Goal: Task Accomplishment & Management: Complete application form

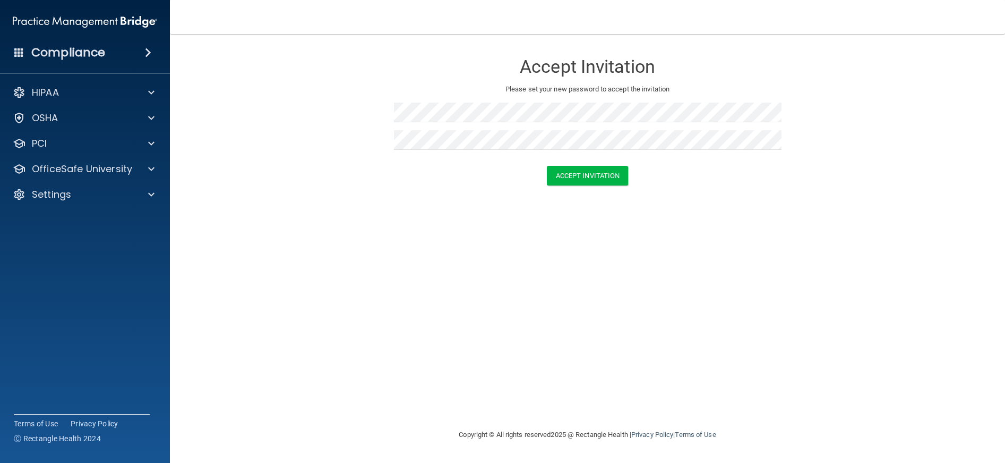
drag, startPoint x: 328, startPoint y: 285, endPoint x: 372, endPoint y: 272, distance: 45.2
click at [328, 285] on div "Accept Invitation Please set your new password to accept the invitation Accept …" at bounding box center [587, 231] width 793 height 373
click at [609, 176] on button "Accept Invitation" at bounding box center [588, 176] width 82 height 20
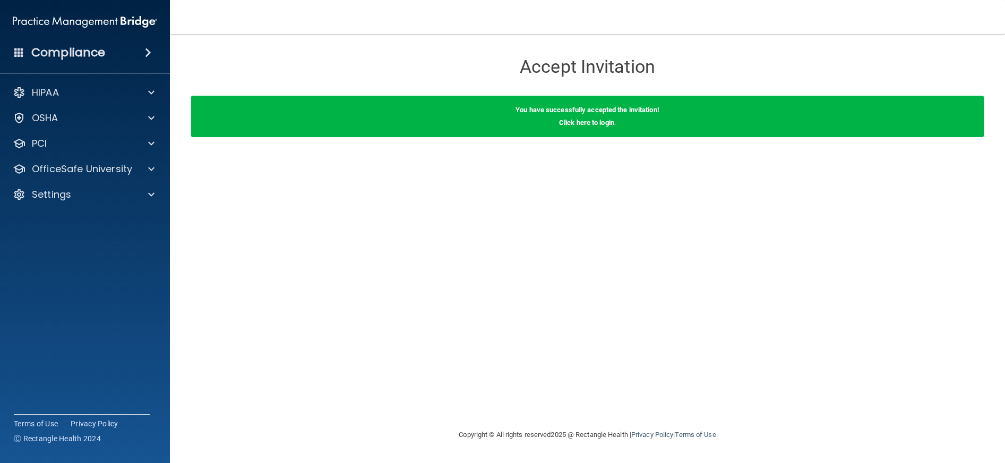
click at [146, 54] on span at bounding box center [148, 52] width 6 height 13
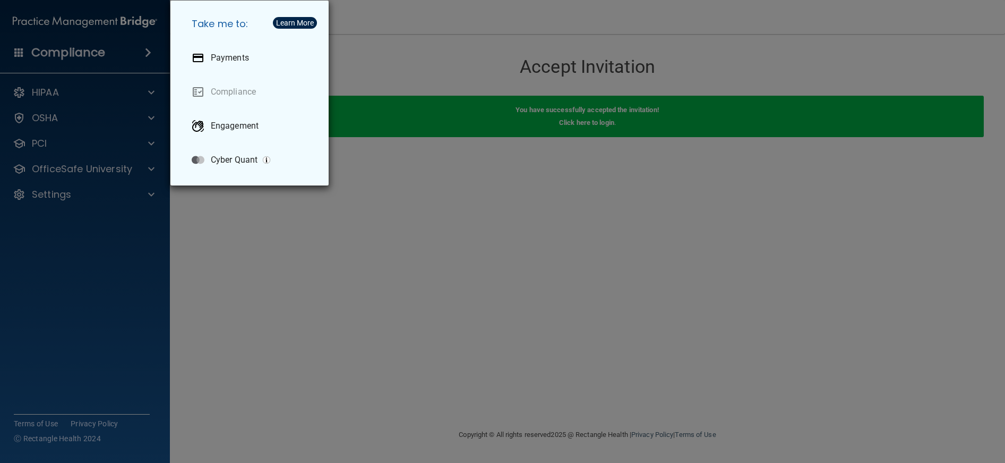
click at [63, 88] on div "Take me to: Payments Compliance Engagement Cyber Quant" at bounding box center [502, 231] width 1005 height 463
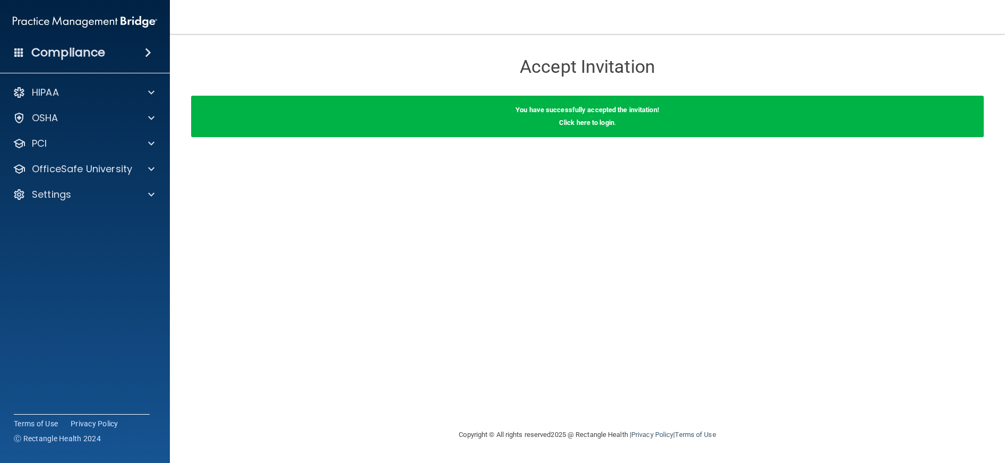
click at [65, 54] on h4 "Compliance" at bounding box center [68, 52] width 74 height 15
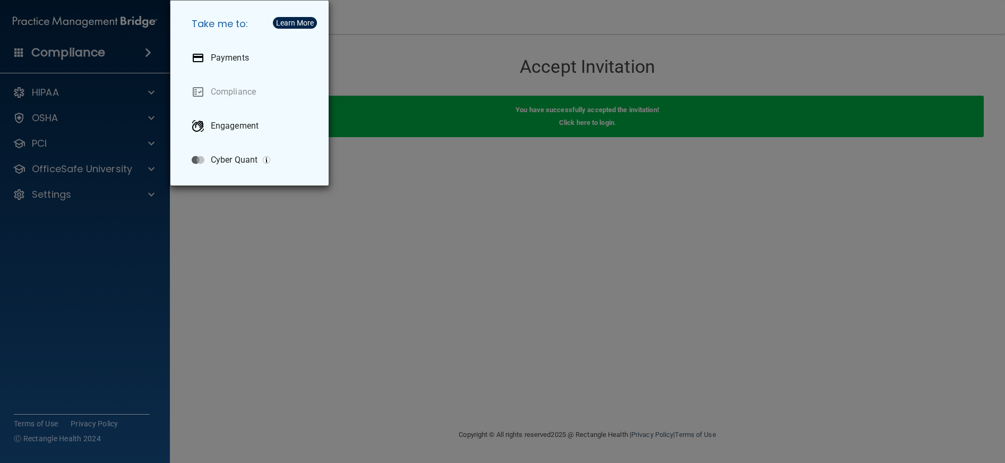
click at [15, 52] on div "Take me to: Payments Compliance Engagement Cyber Quant" at bounding box center [502, 231] width 1005 height 463
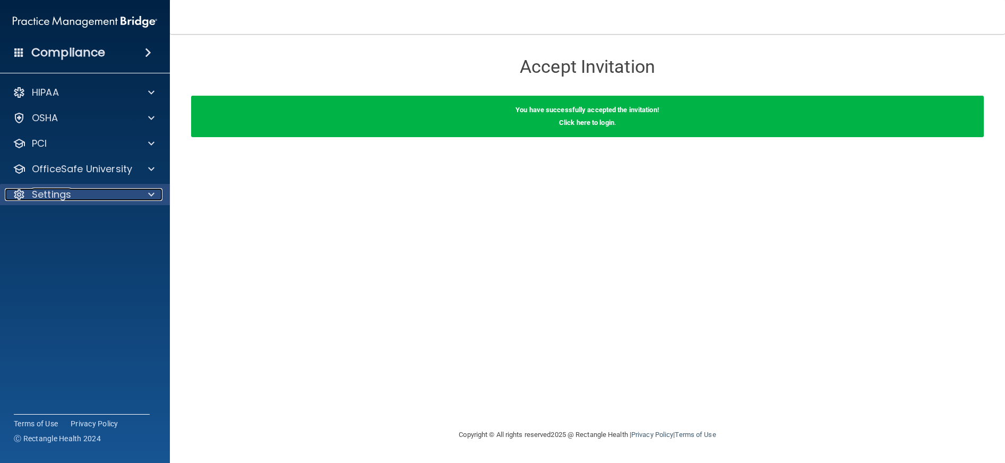
click at [108, 191] on div "Settings" at bounding box center [71, 194] width 132 height 13
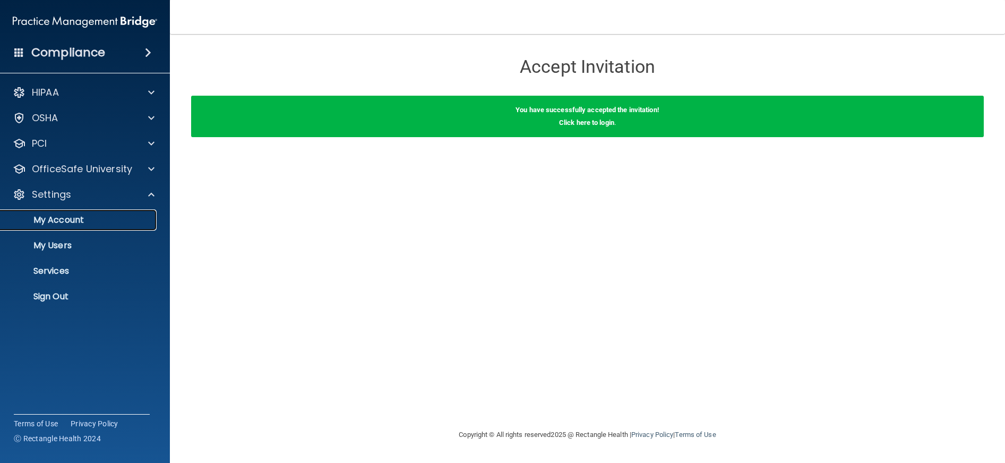
click at [81, 217] on p "My Account" at bounding box center [79, 220] width 145 height 11
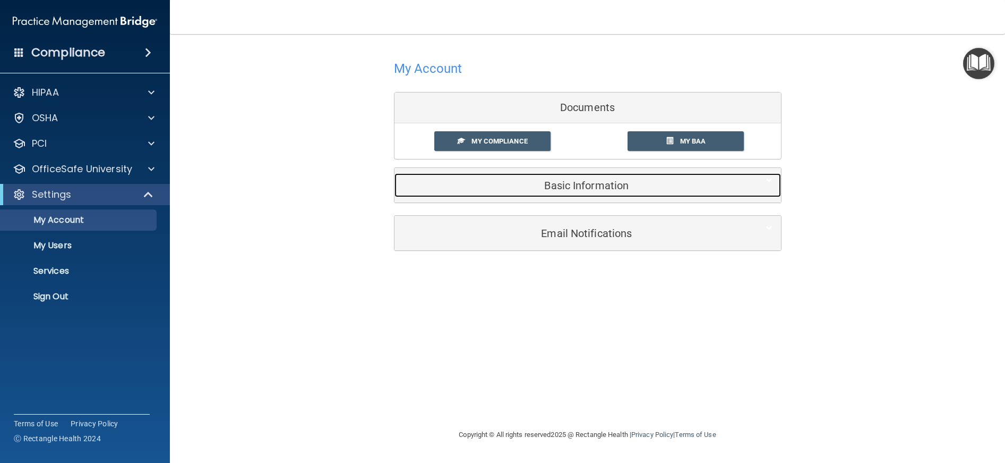
click at [551, 187] on h5 "Basic Information" at bounding box center [572, 186] width 338 height 12
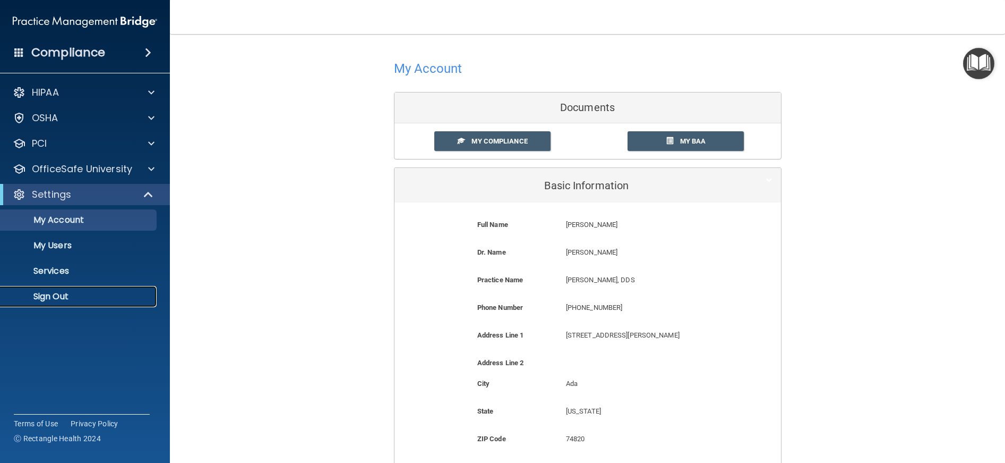
click at [65, 296] on p "Sign Out" at bounding box center [79, 296] width 145 height 11
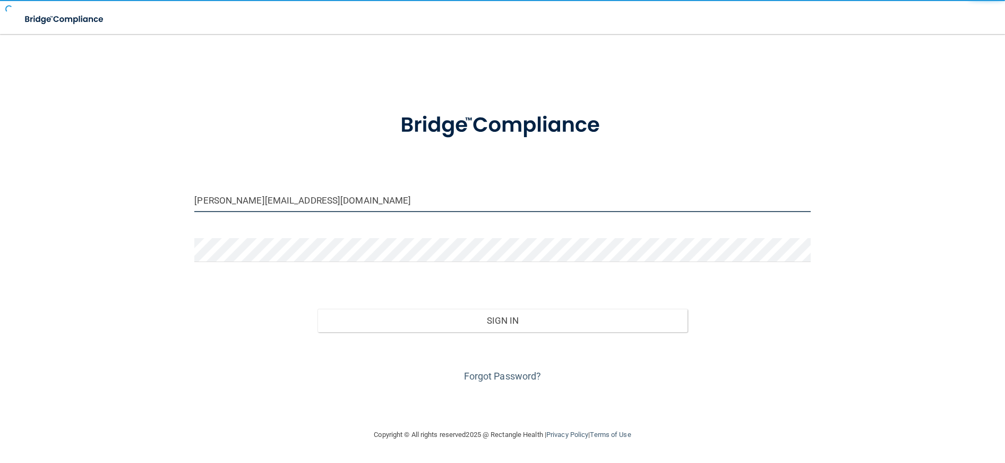
click at [232, 206] on input "dr.weems@yahoo.com" at bounding box center [502, 200] width 616 height 24
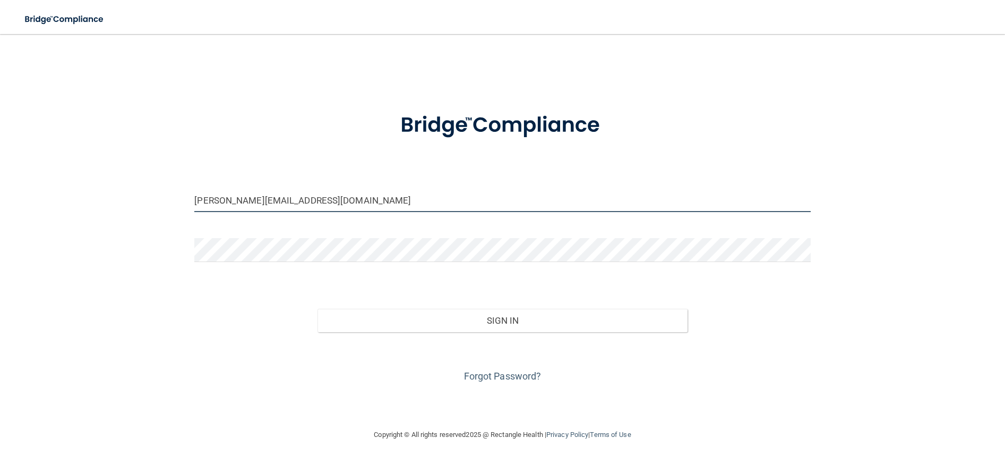
drag, startPoint x: 362, startPoint y: 190, endPoint x: 351, endPoint y: 192, distance: 11.8
click at [351, 191] on input "dr.weems@yahoo.com" at bounding box center [502, 200] width 616 height 24
drag, startPoint x: 303, startPoint y: 202, endPoint x: -101, endPoint y: 175, distance: 405.6
click at [0, 175] on html "Toggle navigation Rindy Brassfield dr.weems@yahoo.com Manage My Enterprise Mark…" at bounding box center [502, 231] width 1005 height 463
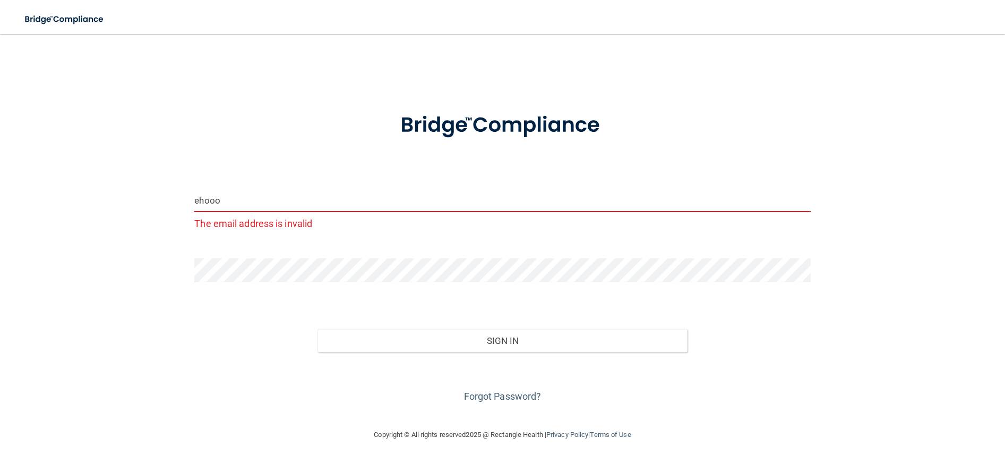
type input "[EMAIL_ADDRESS][DOMAIN_NAME]"
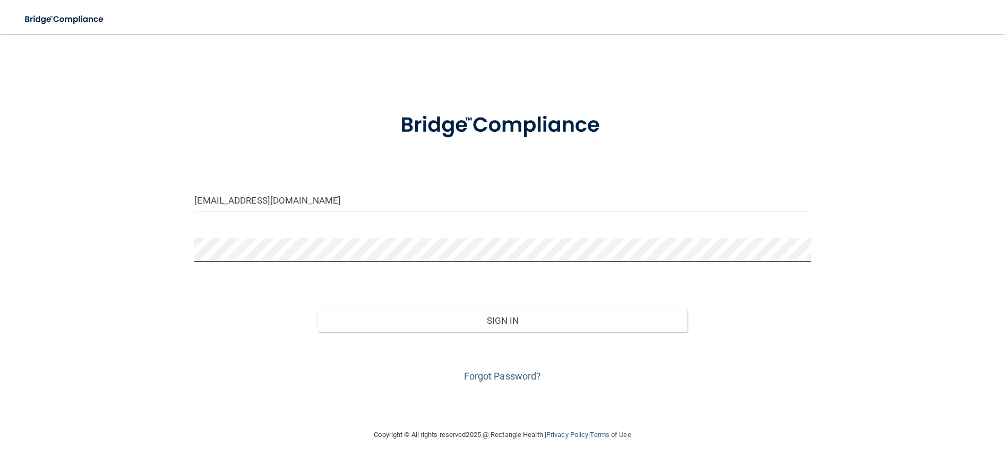
click at [128, 248] on div "ehoover@imagendentalpartners.com Invalid email/password. You don't have permiss…" at bounding box center [502, 231] width 963 height 373
click at [318, 309] on button "Sign In" at bounding box center [503, 320] width 370 height 23
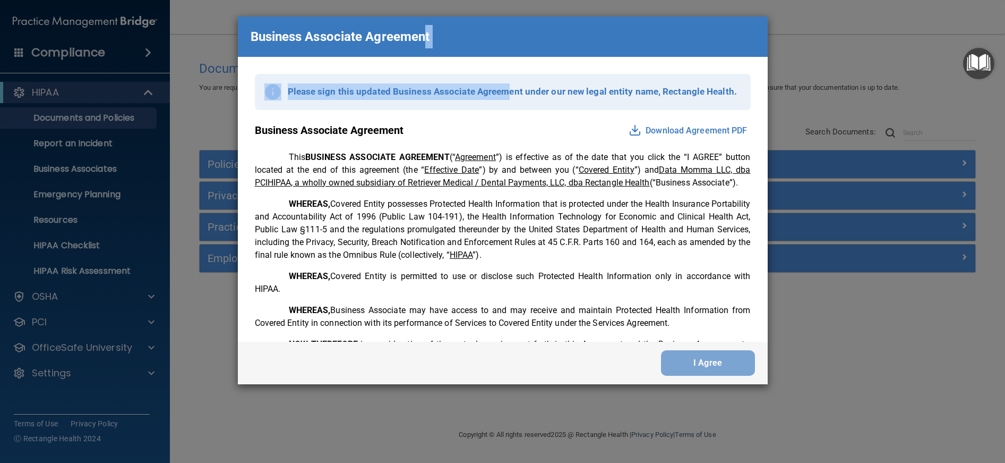
drag, startPoint x: 430, startPoint y: 44, endPoint x: 527, endPoint y: 176, distance: 164.1
click at [499, 76] on div "Business Associate Agreement Please sign this updated Business Associate Agreem…" at bounding box center [503, 200] width 530 height 368
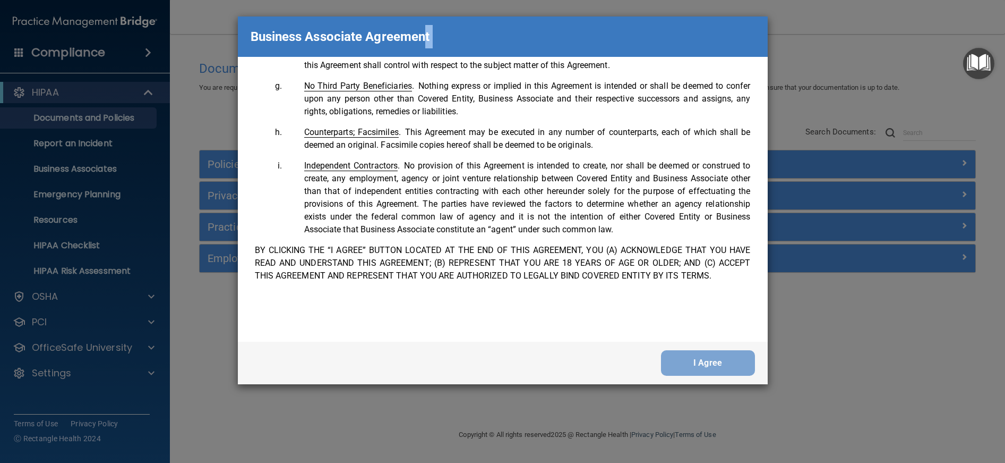
scroll to position [2166, 0]
drag, startPoint x: 703, startPoint y: 344, endPoint x: 710, endPoint y: 356, distance: 13.3
click at [704, 344] on div "I Agree" at bounding box center [503, 362] width 530 height 42
click at [710, 363] on button "I Agree" at bounding box center [708, 362] width 94 height 25
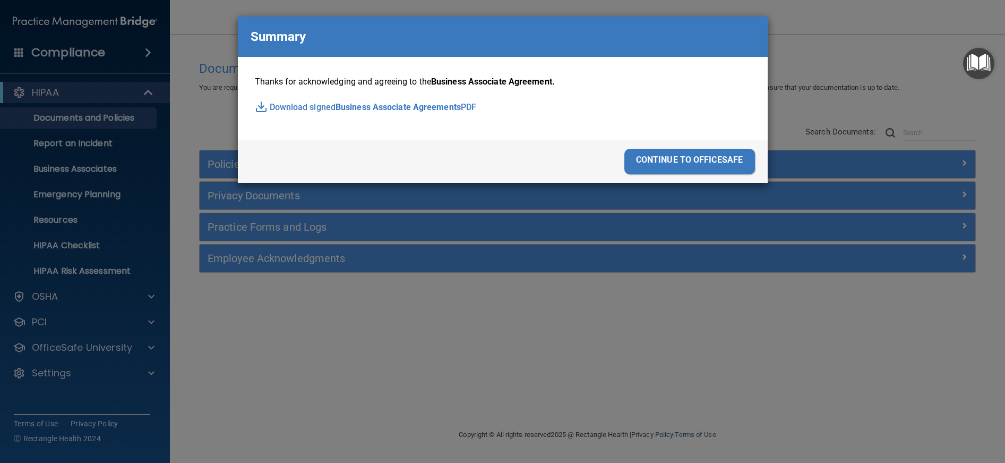
click at [708, 166] on div "continue to officesafe" at bounding box center [690, 161] width 131 height 25
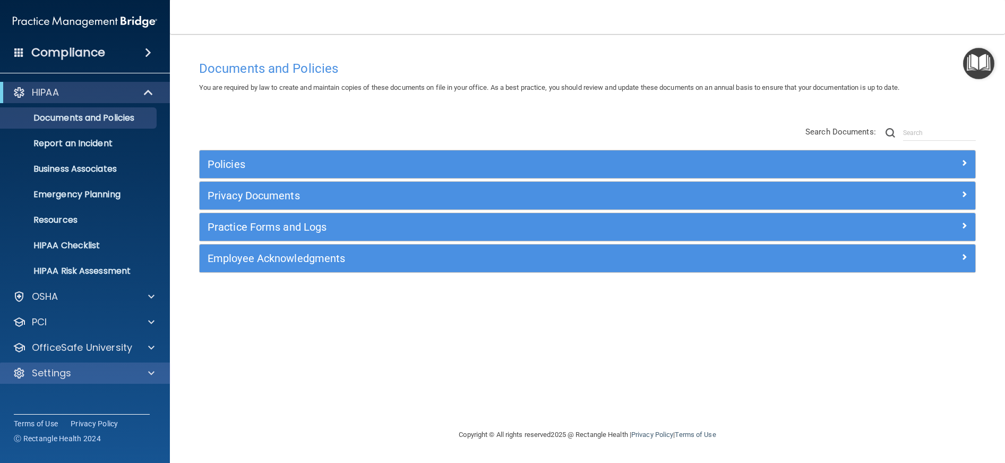
click at [79, 365] on div "Settings" at bounding box center [85, 372] width 170 height 21
click at [148, 376] on div at bounding box center [149, 372] width 27 height 13
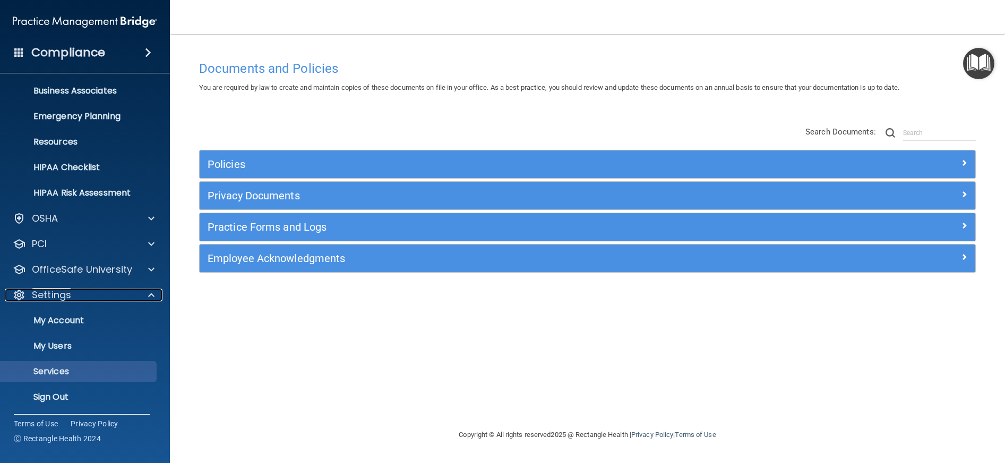
scroll to position [80, 0]
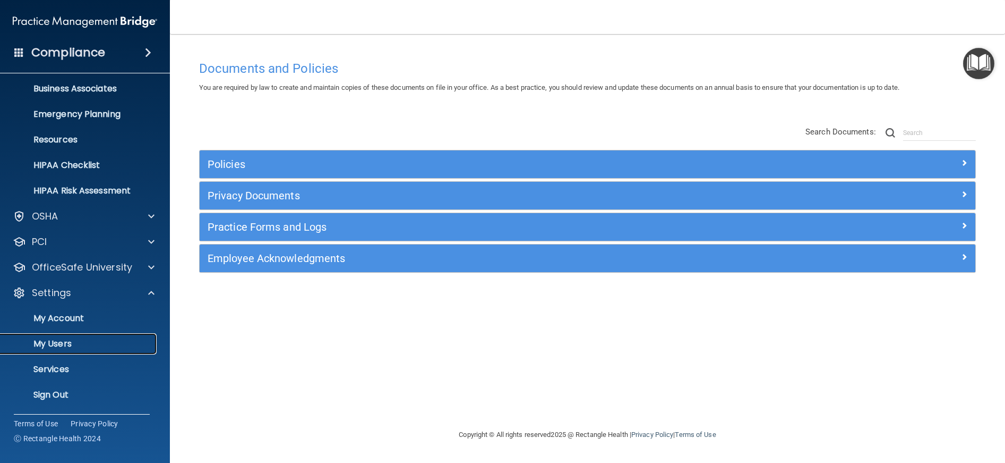
click at [64, 346] on p "My Users" at bounding box center [79, 343] width 145 height 11
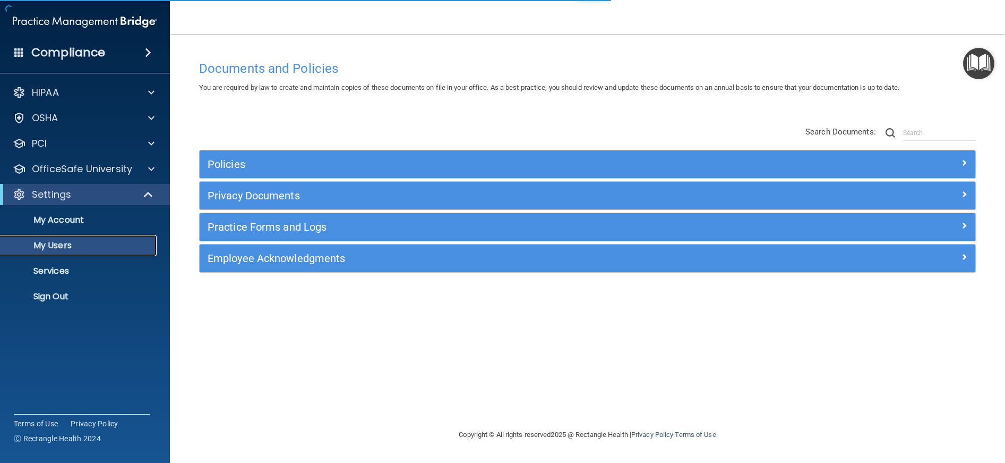
select select "20"
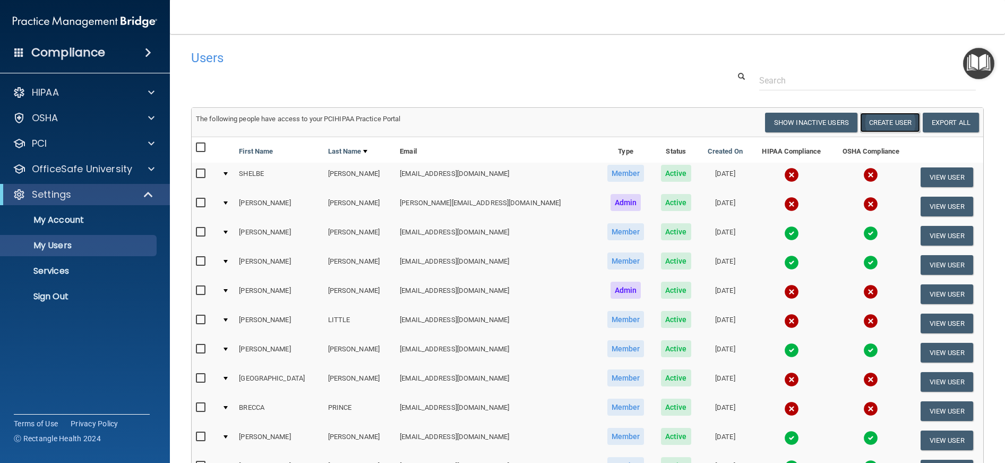
click at [893, 125] on button "Create User" at bounding box center [890, 123] width 60 height 20
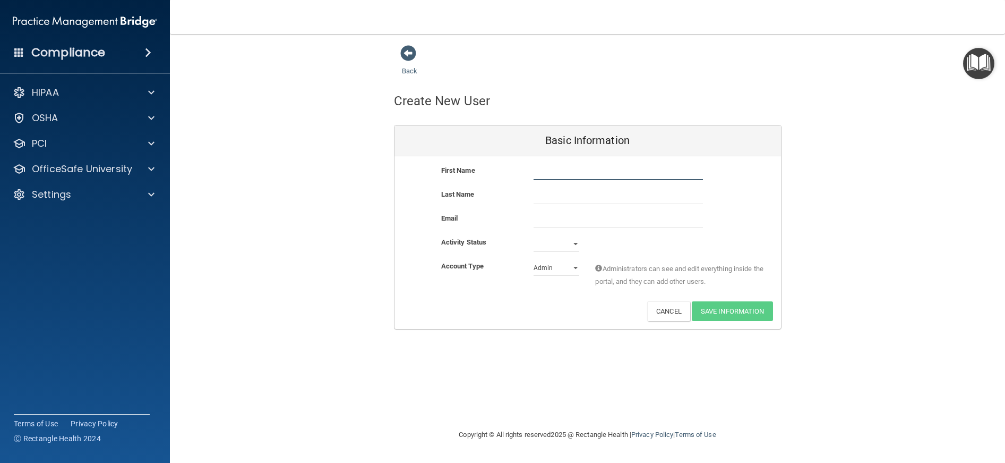
click at [544, 173] on input "text" at bounding box center [618, 172] width 169 height 16
click at [409, 53] on span at bounding box center [408, 53] width 16 height 16
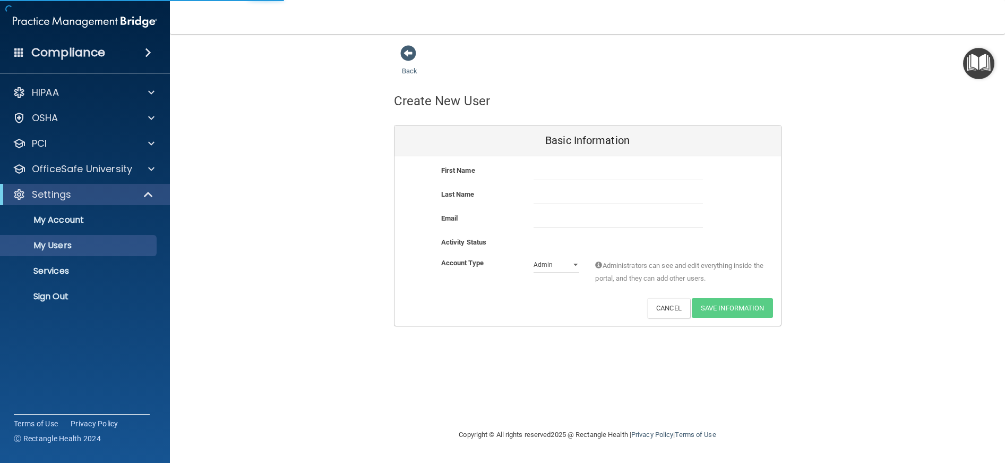
select select "20"
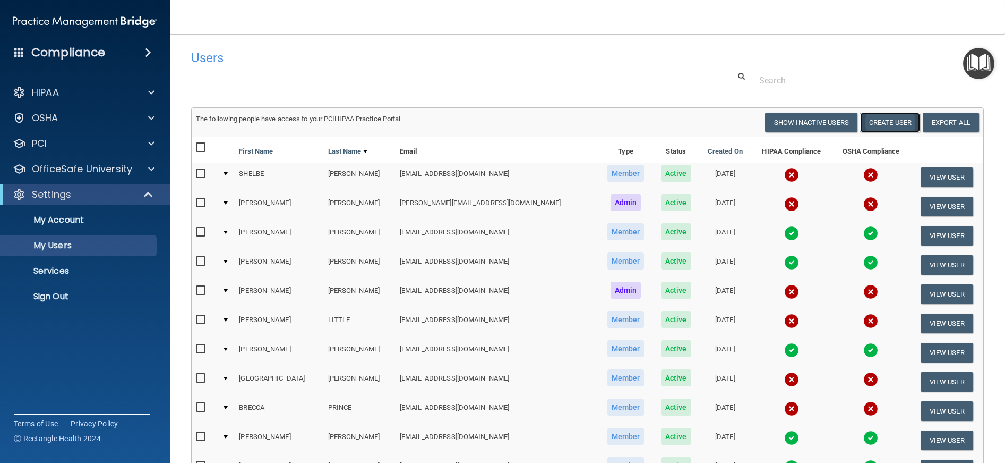
click at [860, 113] on button "Create User" at bounding box center [890, 123] width 60 height 20
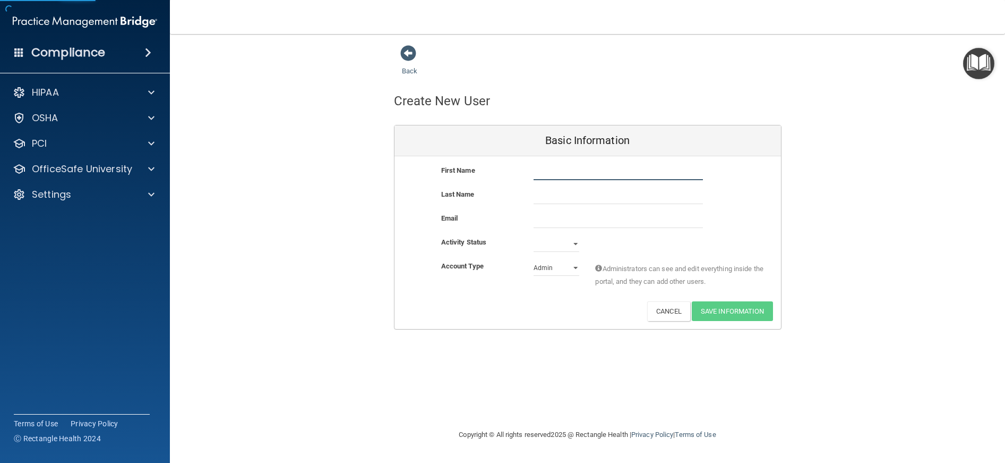
click at [576, 177] on input "text" at bounding box center [618, 172] width 169 height 16
type input "Nikki"
type input "w"
type input "Watkins"
click at [575, 174] on input "Nikki" at bounding box center [618, 172] width 169 height 16
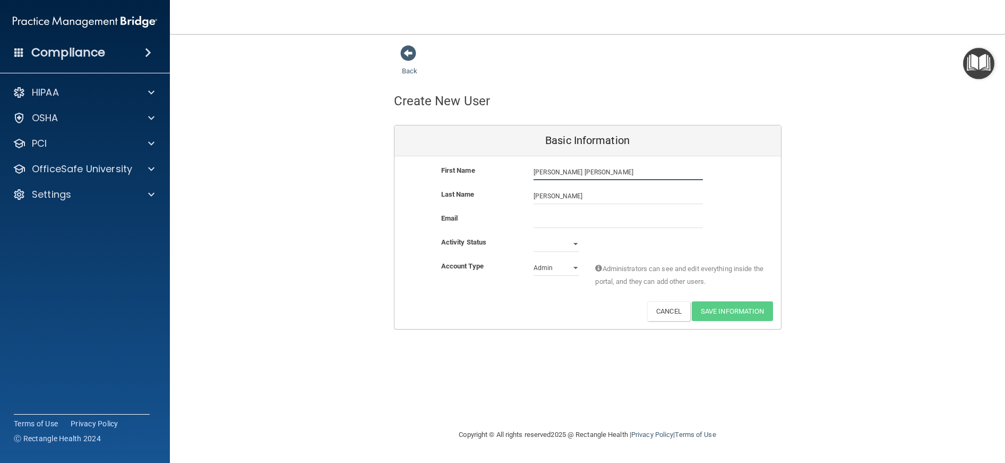
type input "Nikki Jo"
paste input "oveawildheart@gmail.com"
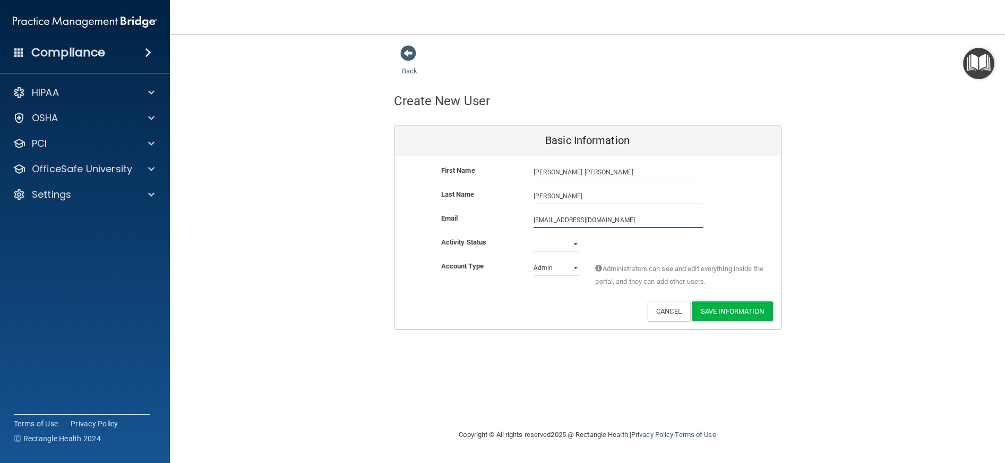
click at [534, 222] on input "oveawildheart@gmail.com" at bounding box center [618, 220] width 169 height 16
type input "loveawildheart@gmail.com"
click at [557, 246] on select "Active Inactive" at bounding box center [557, 246] width 46 height 16
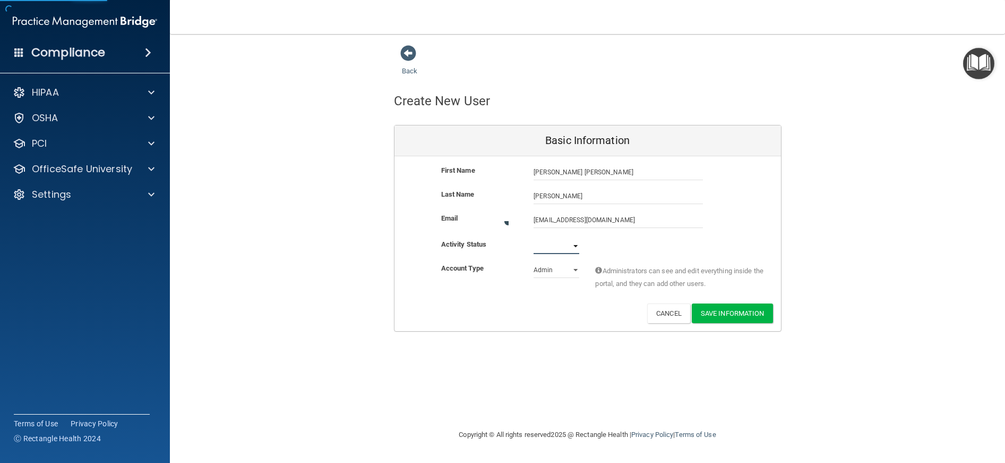
select select "active"
click at [534, 238] on select "Active Inactive" at bounding box center [557, 246] width 46 height 16
click at [564, 267] on select "Admin Member" at bounding box center [557, 268] width 46 height 16
select select "practice_member"
click at [534, 260] on select "Admin Member" at bounding box center [557, 268] width 46 height 16
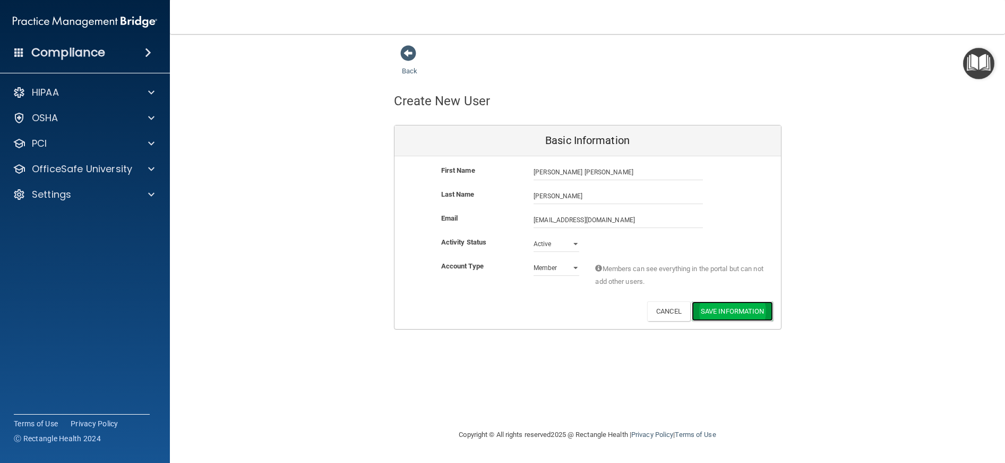
click at [757, 313] on button "Save Information" at bounding box center [732, 311] width 81 height 20
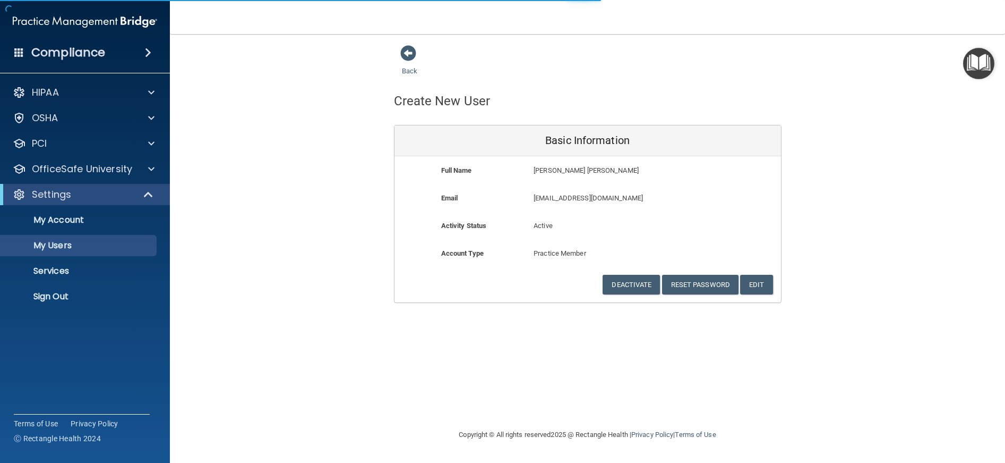
select select "20"
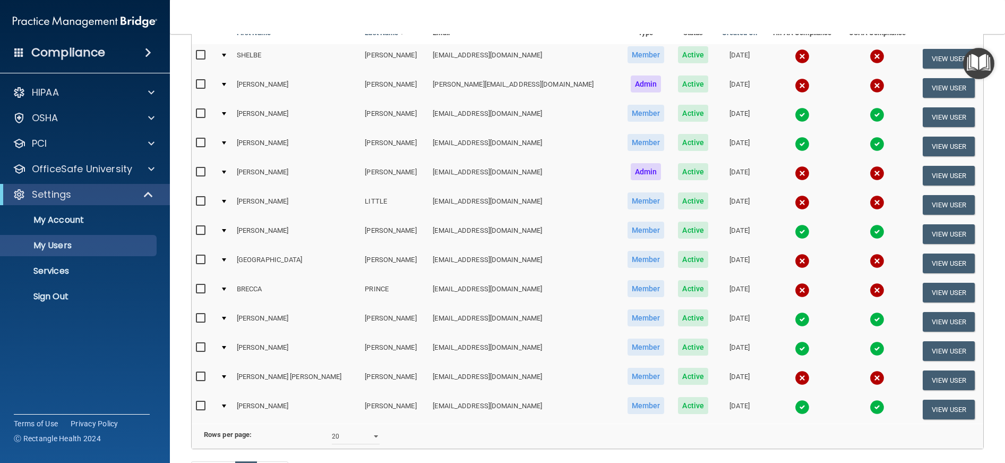
scroll to position [106, 0]
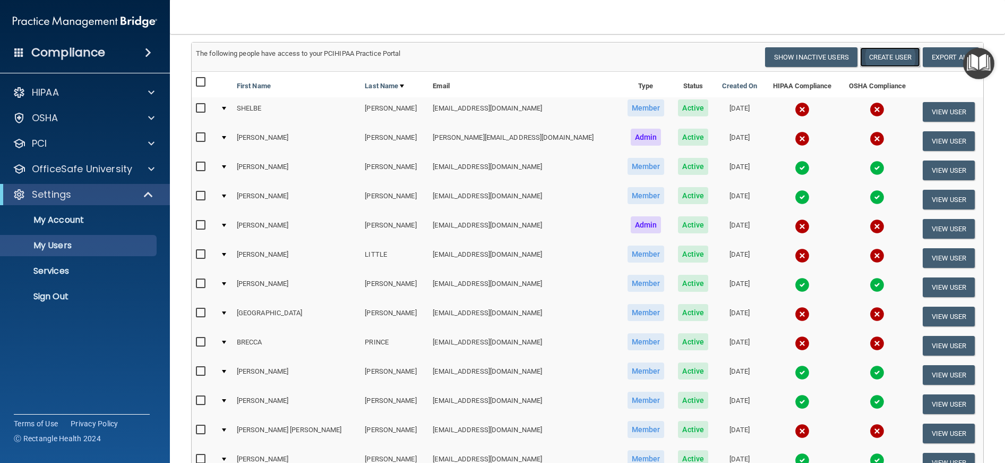
click at [896, 55] on button "Create User" at bounding box center [890, 57] width 60 height 20
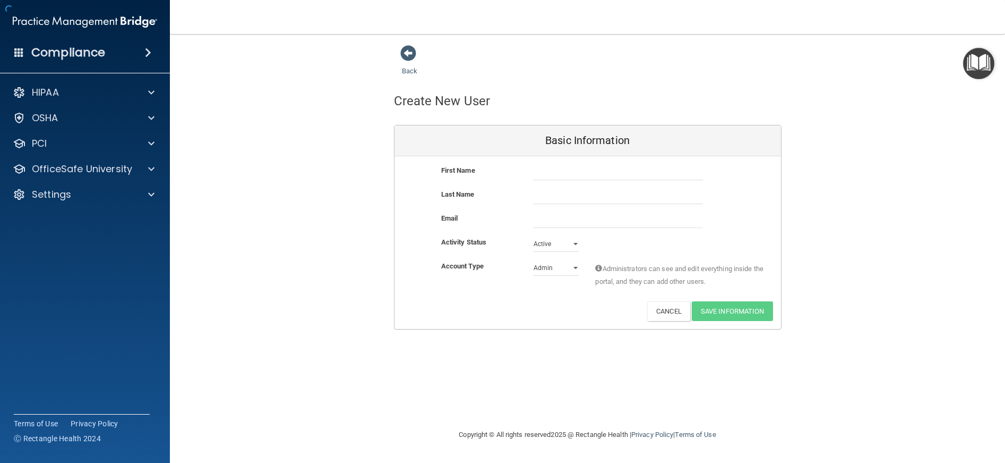
drag, startPoint x: 556, startPoint y: 182, endPoint x: 558, endPoint y: 176, distance: 6.4
click at [557, 180] on div "First Name" at bounding box center [588, 176] width 387 height 24
click at [561, 172] on input "text" at bounding box center [618, 172] width 169 height 16
type input "Kyle"
type input "Sims"
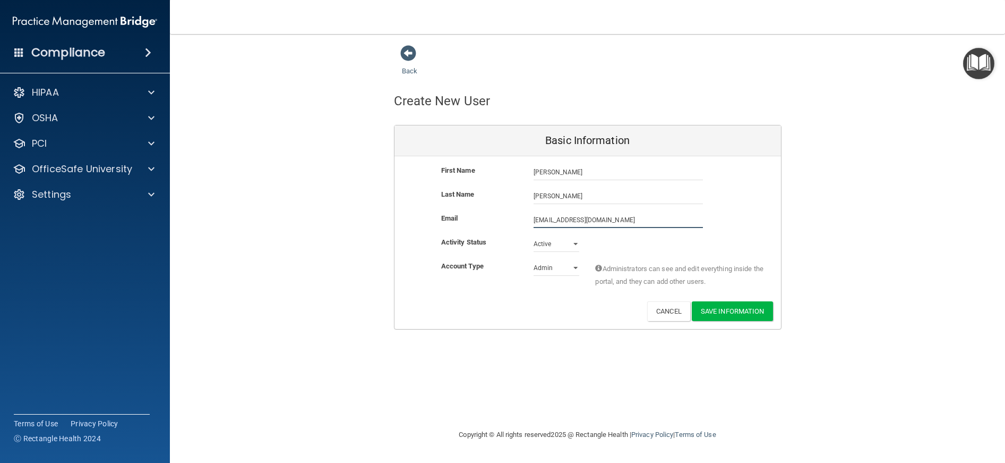
type input "simskyle22@gmail.com"
click at [558, 269] on select "Admin Member" at bounding box center [557, 268] width 46 height 16
select select "practice_member"
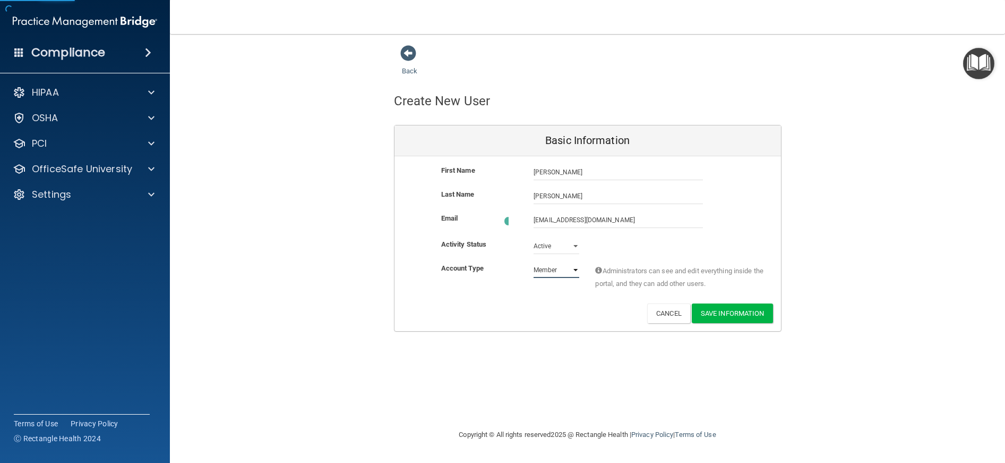
click at [534, 262] on select "Admin Member" at bounding box center [557, 270] width 46 height 16
click at [730, 313] on button "Save Information" at bounding box center [732, 311] width 81 height 20
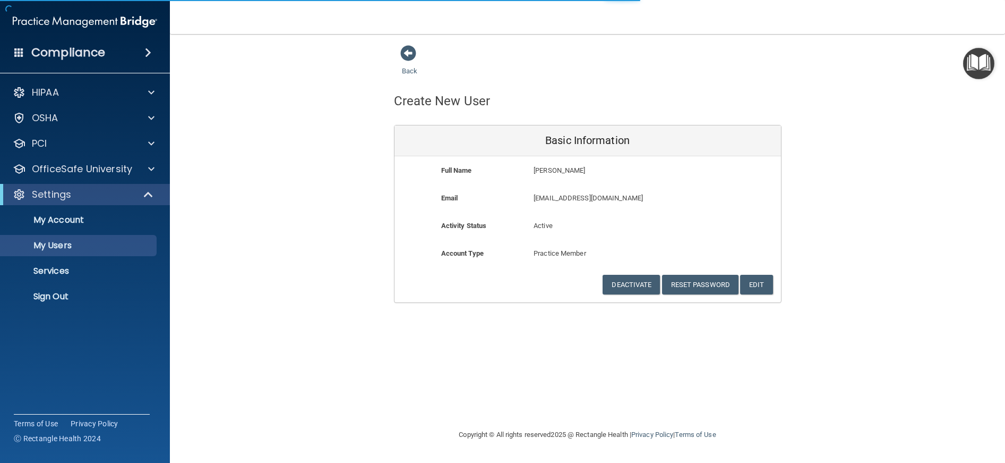
select select "20"
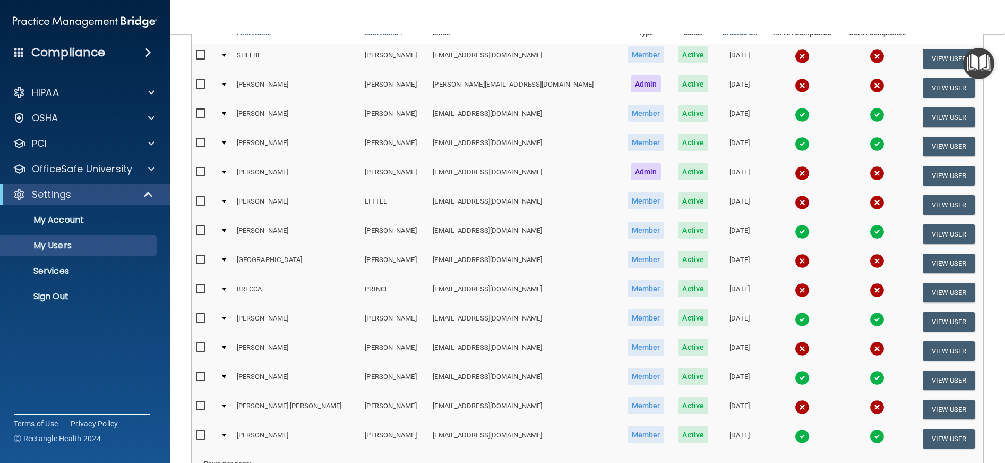
scroll to position [212, 0]
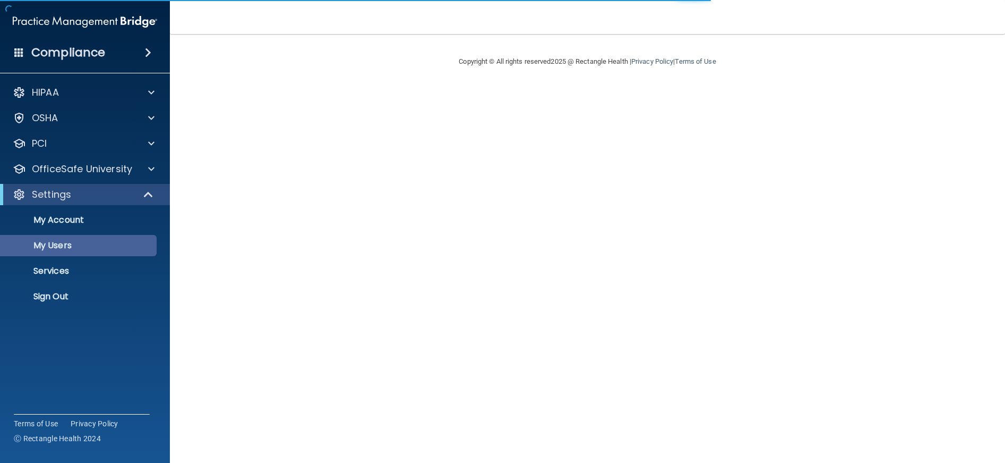
select select "20"
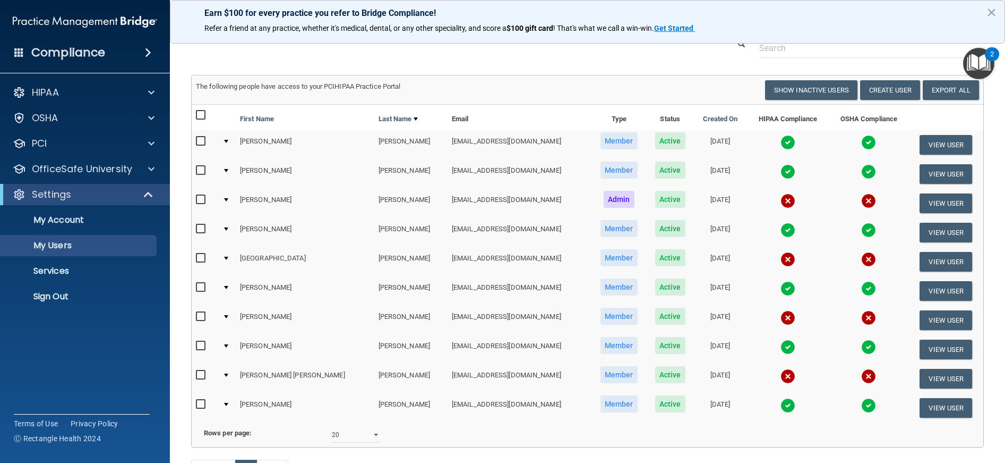
scroll to position [165, 0]
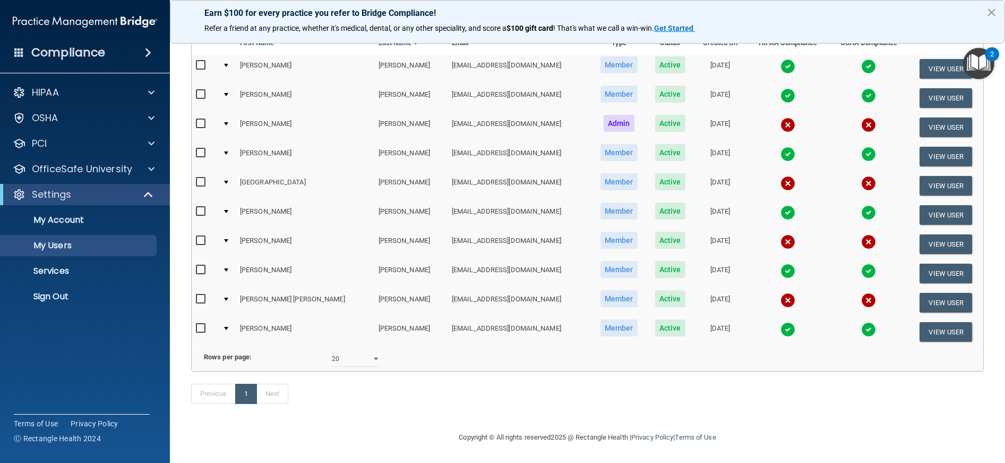
click at [781, 322] on img at bounding box center [788, 329] width 15 height 15
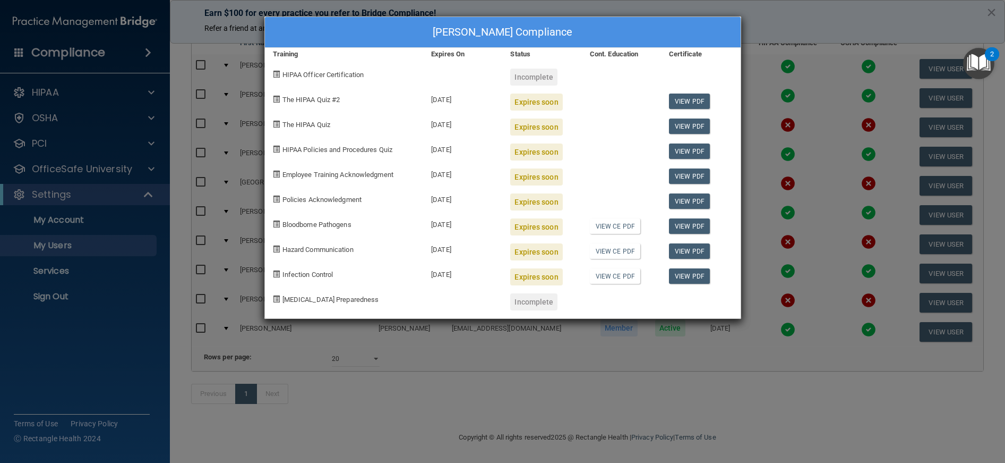
click at [592, 369] on div "MARK WEEMS's Compliance Training Expires On Status Cont. Education Certificate …" at bounding box center [502, 231] width 1005 height 463
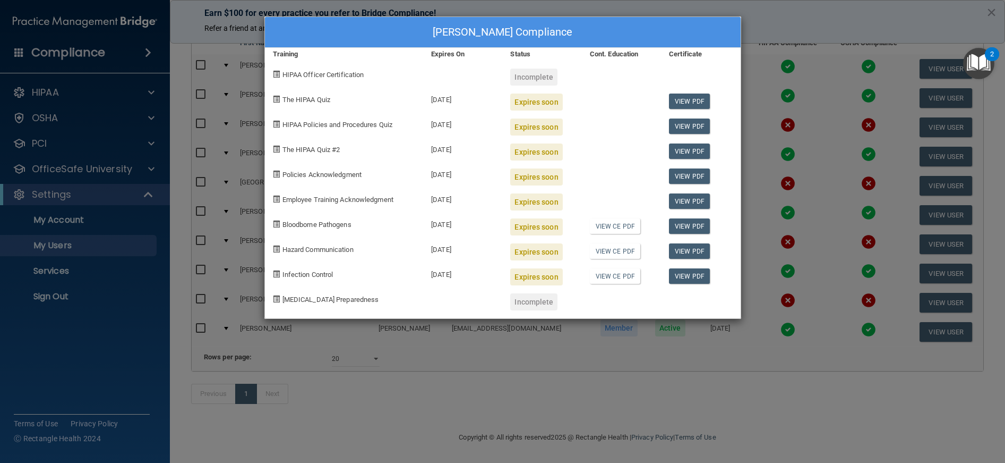
click at [570, 369] on div "MARK WEEMS's Compliance Training Expires On Status Cont. Education Certificate …" at bounding box center [502, 231] width 1005 height 463
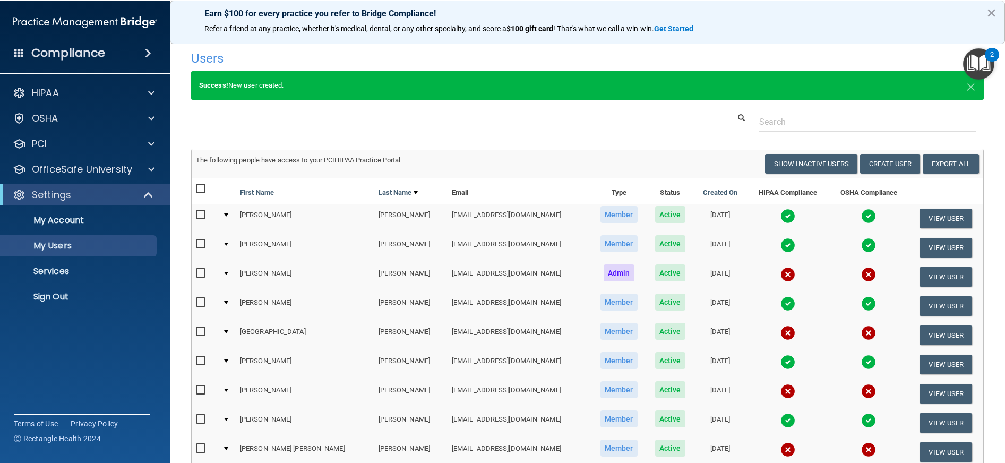
scroll to position [106, 0]
